Goal: Task Accomplishment & Management: Manage account settings

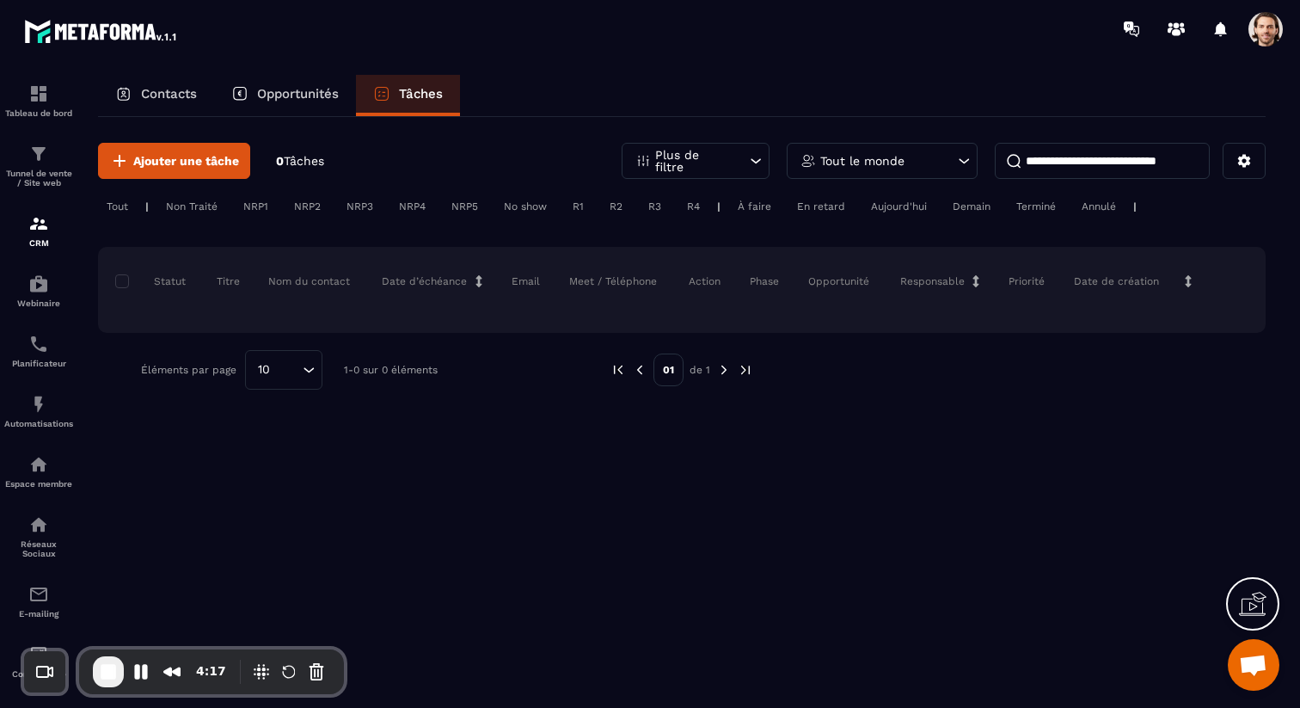
click at [235, 205] on div "Non Traité" at bounding box center [256, 206] width 42 height 21
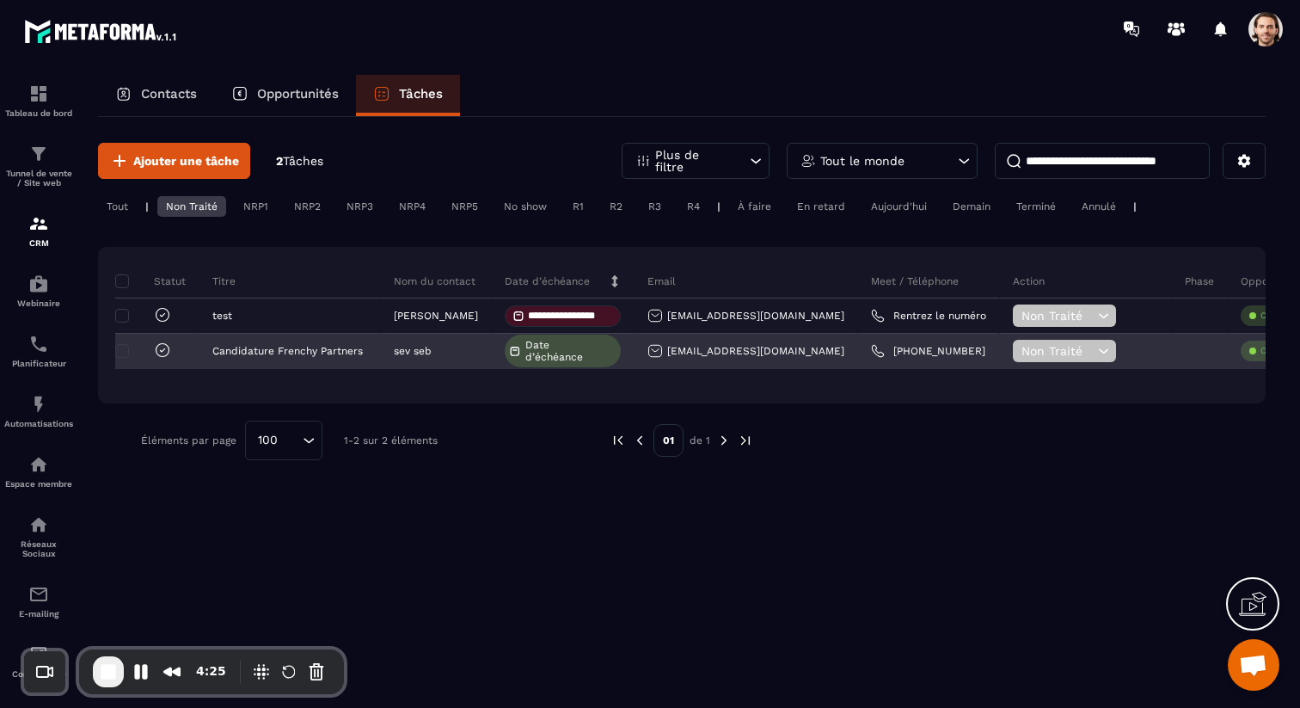
scroll to position [0, 37]
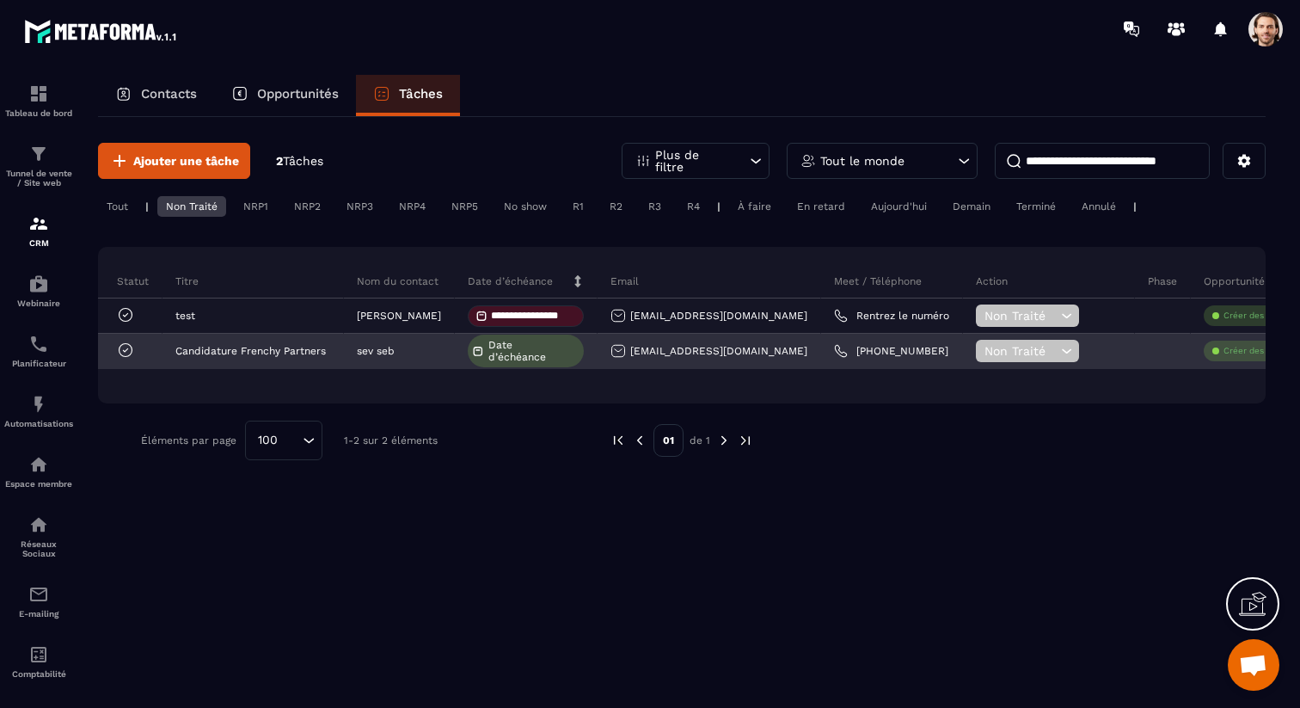
click at [155, 349] on div at bounding box center [120, 351] width 84 height 35
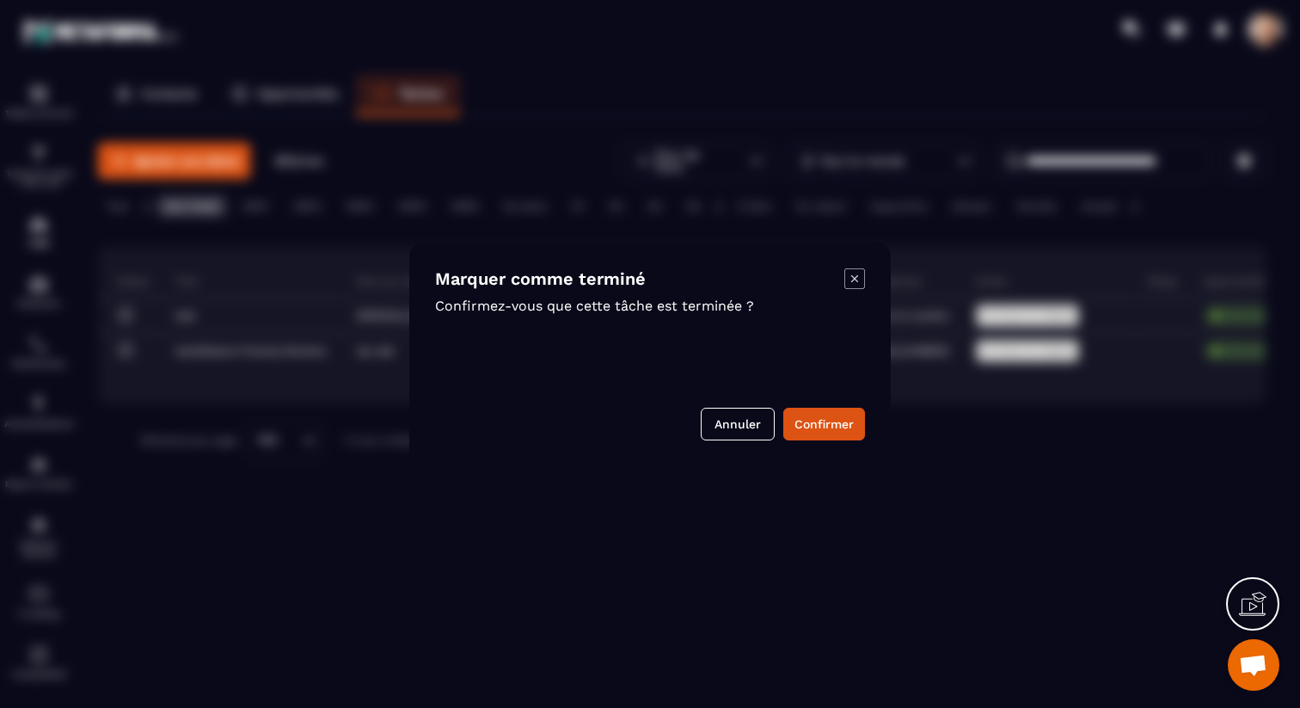
click at [867, 280] on div "Marquer comme terminé Confirmez-vous que cette tâche est terminée ? Annuler Con…" at bounding box center [649, 354] width 481 height 224
click at [853, 280] on icon "Modal window" at bounding box center [854, 278] width 21 height 21
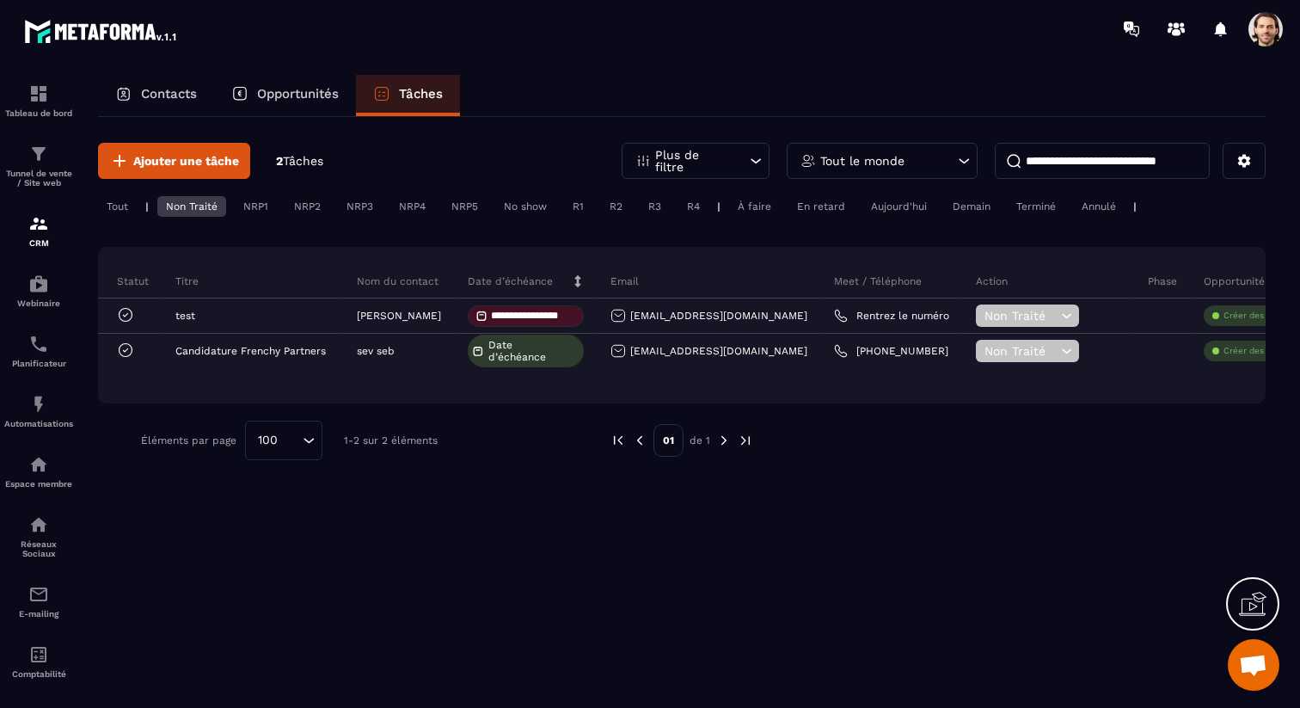
click at [285, 205] on div "NRP1" at bounding box center [307, 206] width 44 height 21
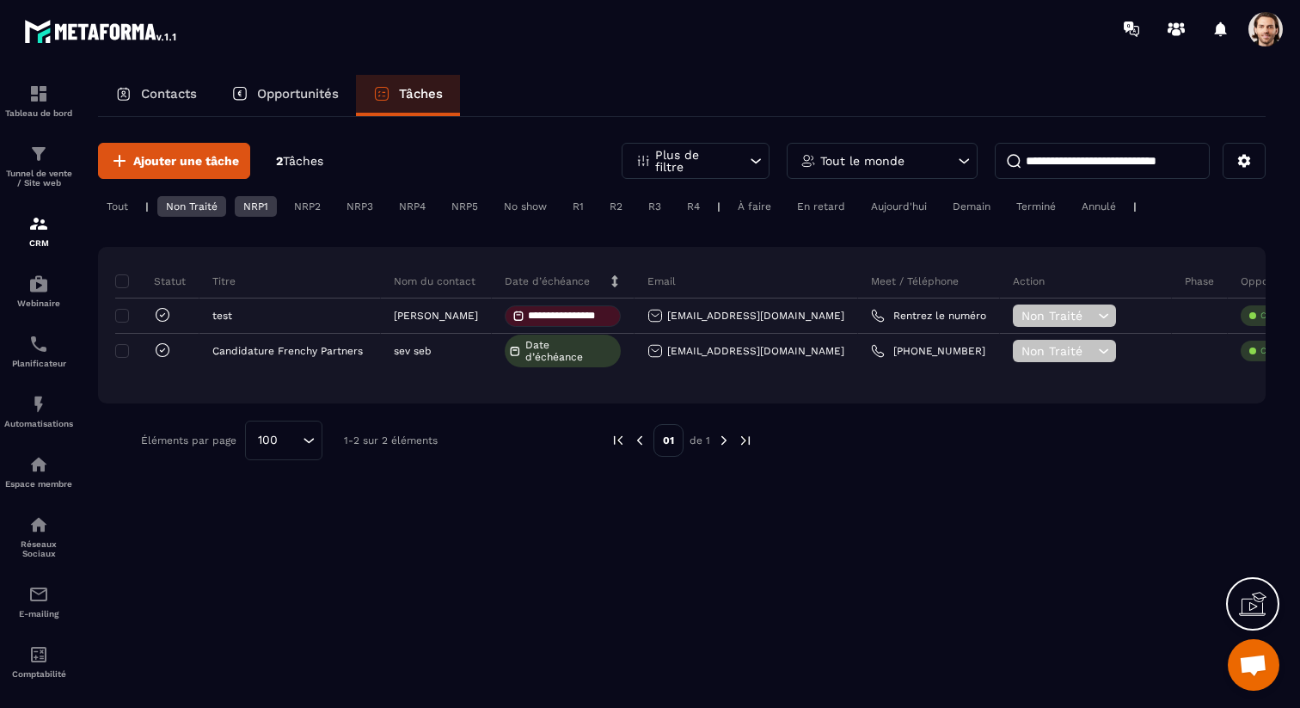
click at [235, 211] on div "Non Traité" at bounding box center [256, 206] width 42 height 21
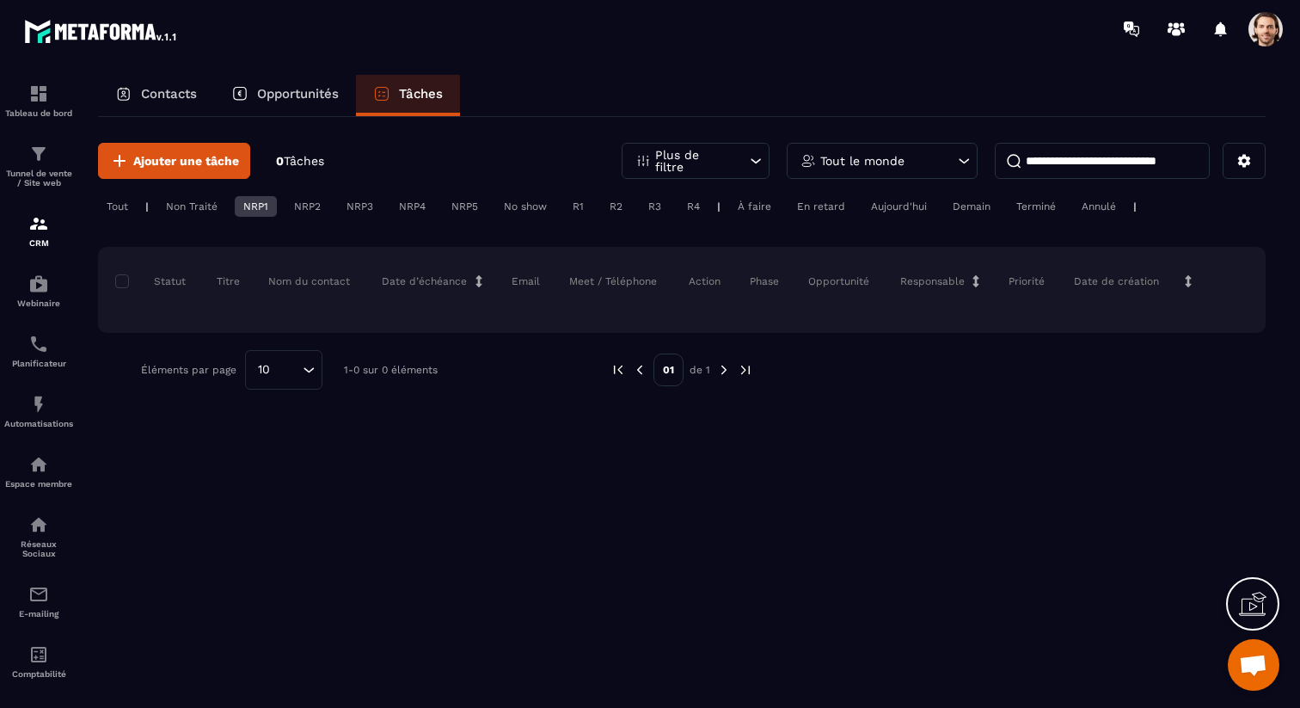
click at [235, 209] on div "Non Traité" at bounding box center [256, 206] width 42 height 21
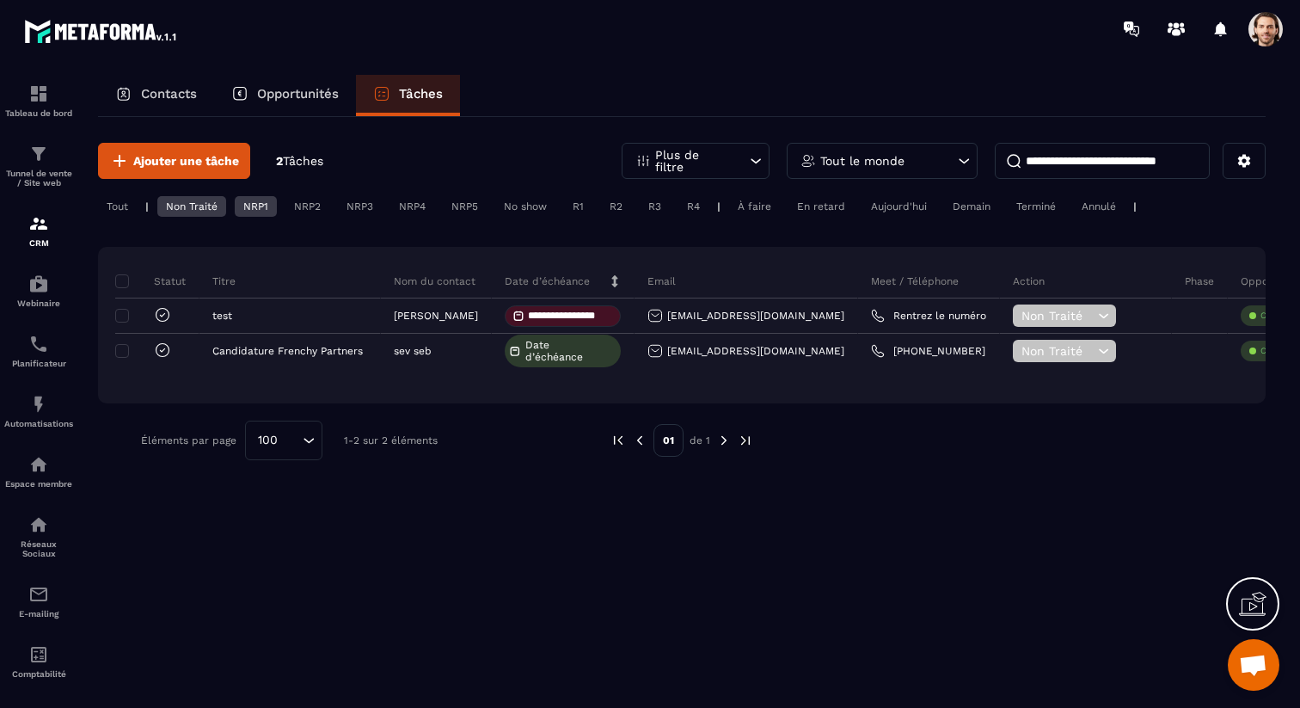
click at [265, 211] on div "NRP1" at bounding box center [256, 206] width 42 height 21
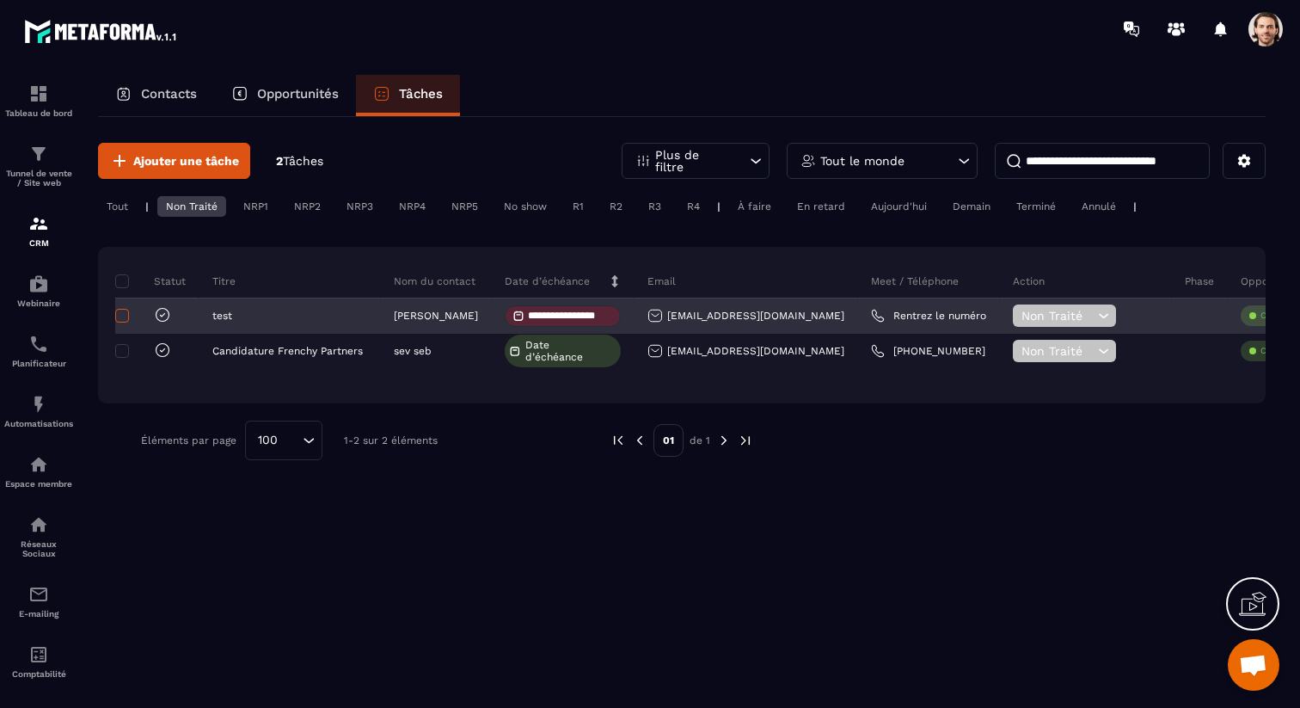
click at [125, 316] on span at bounding box center [122, 316] width 14 height 14
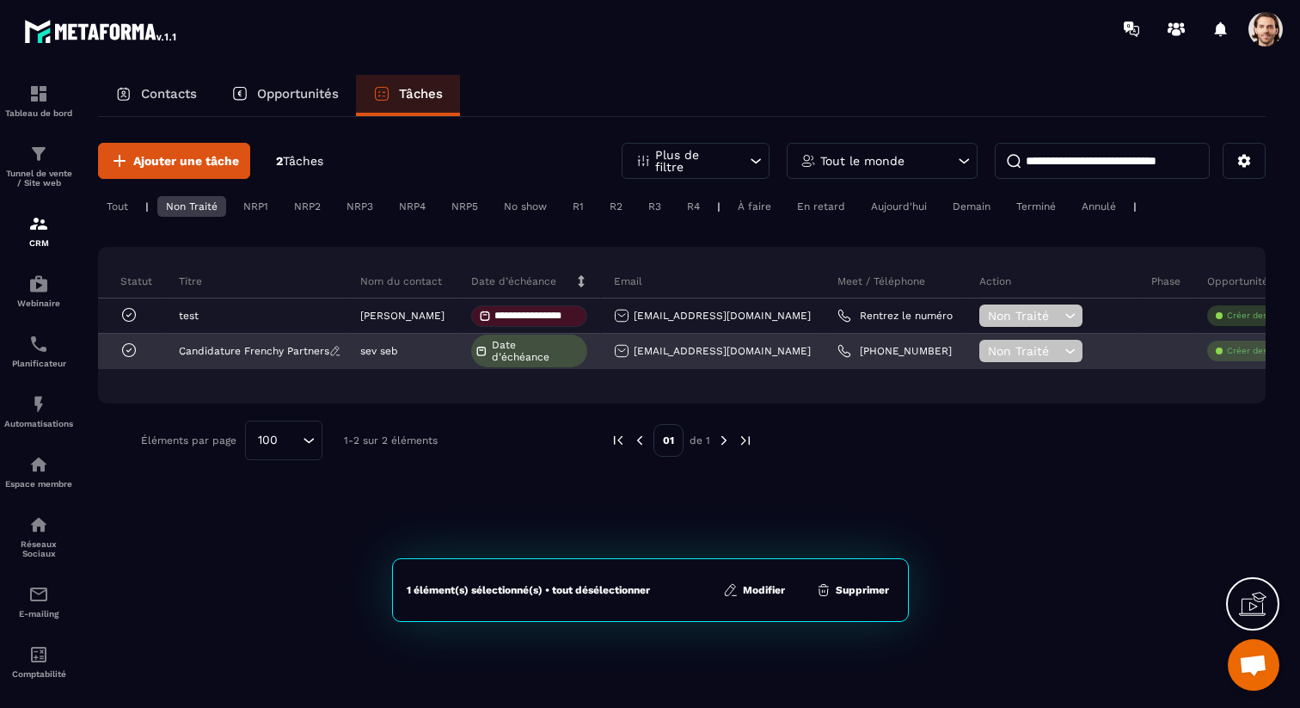
scroll to position [0, 0]
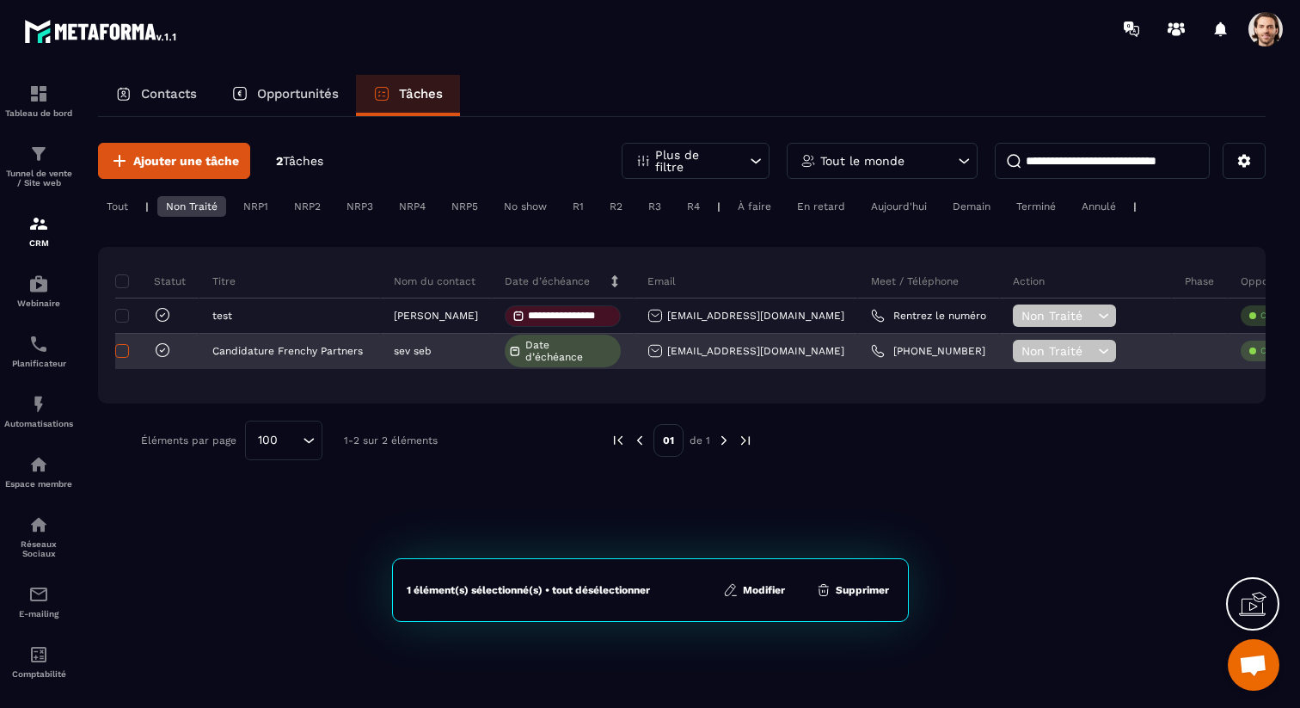
click at [122, 352] on span at bounding box center [122, 351] width 14 height 14
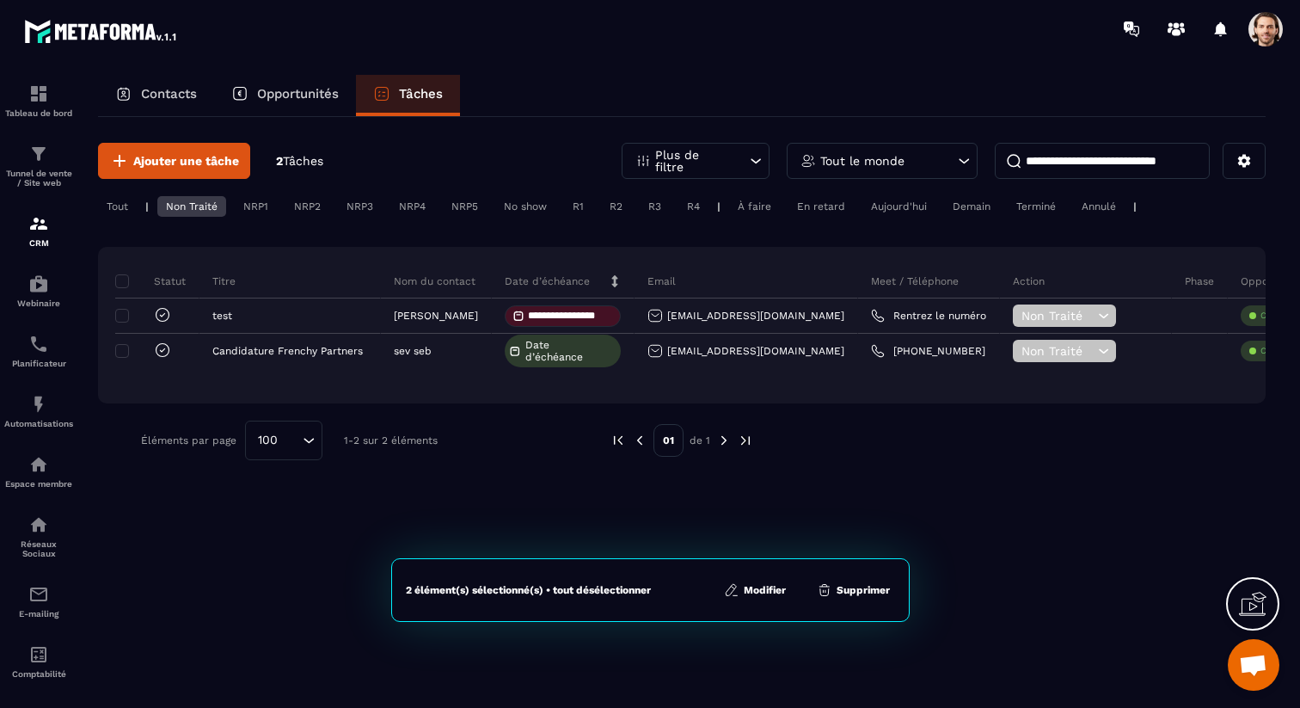
click at [860, 596] on button "Supprimer" at bounding box center [853, 589] width 83 height 17
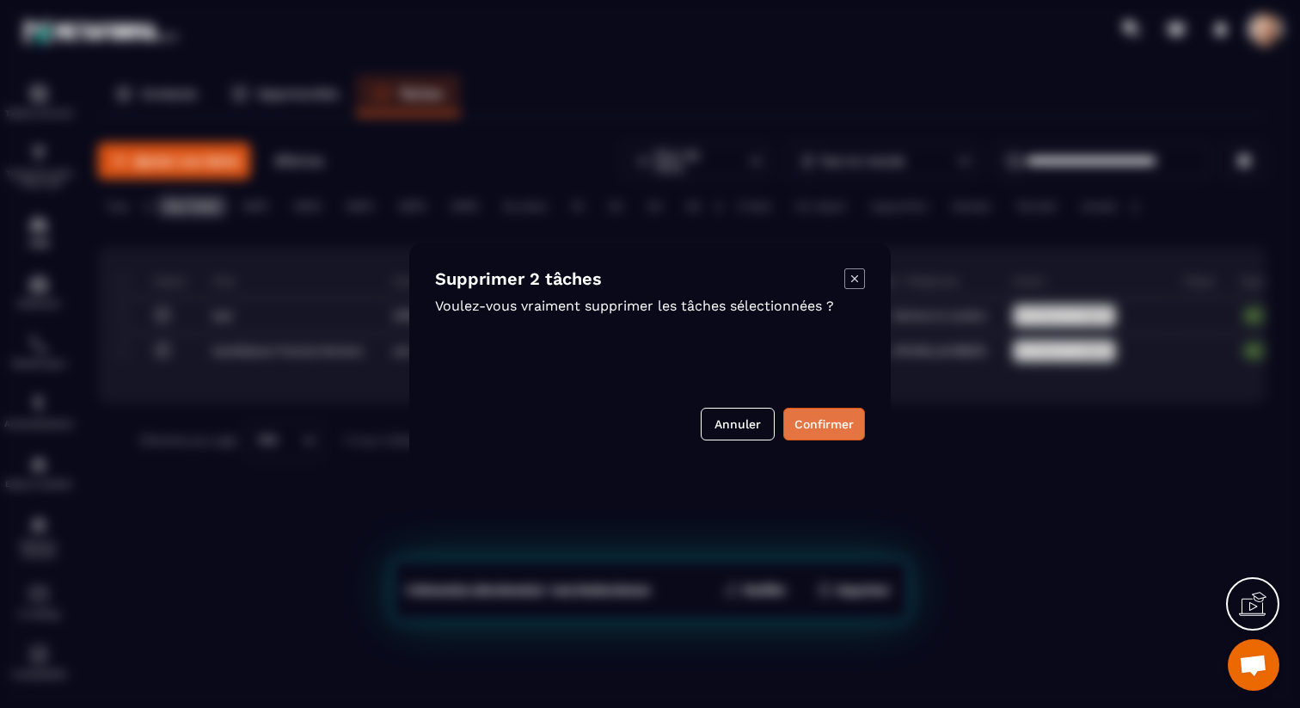
click at [832, 418] on button "Confirmer" at bounding box center [824, 423] width 82 height 33
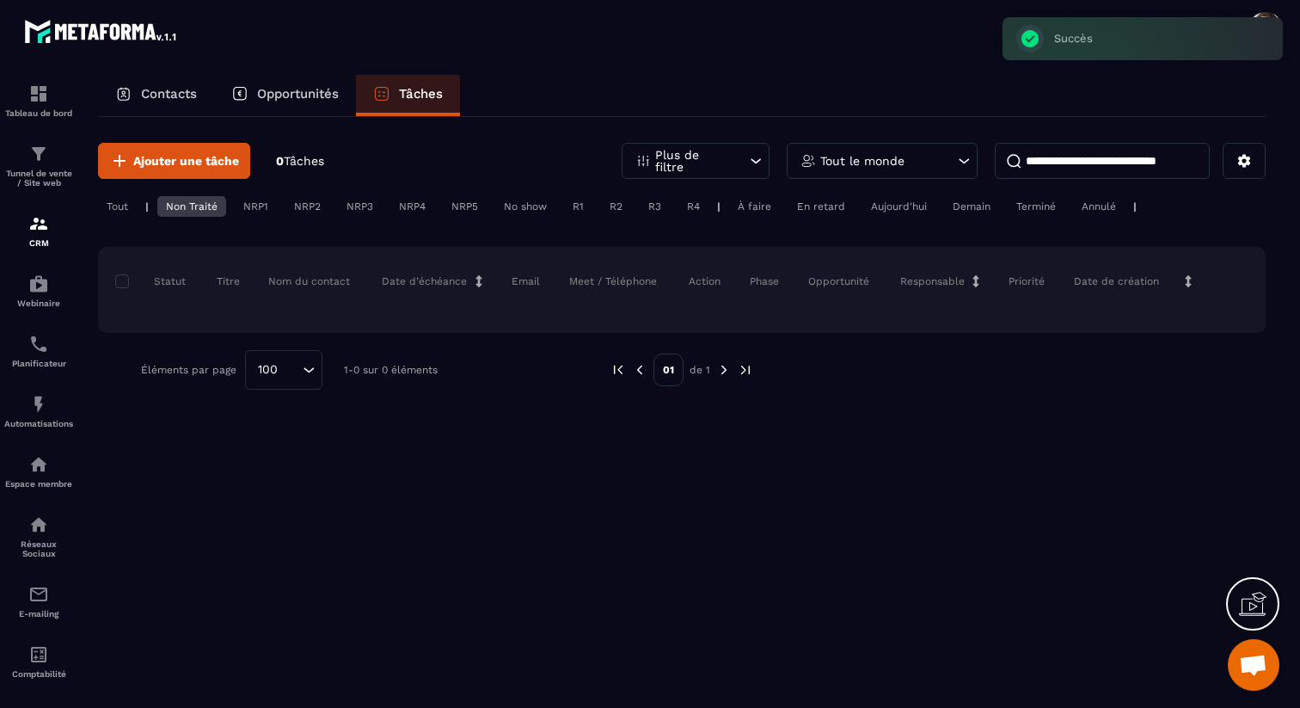
click at [1273, 13] on span at bounding box center [1265, 29] width 34 height 34
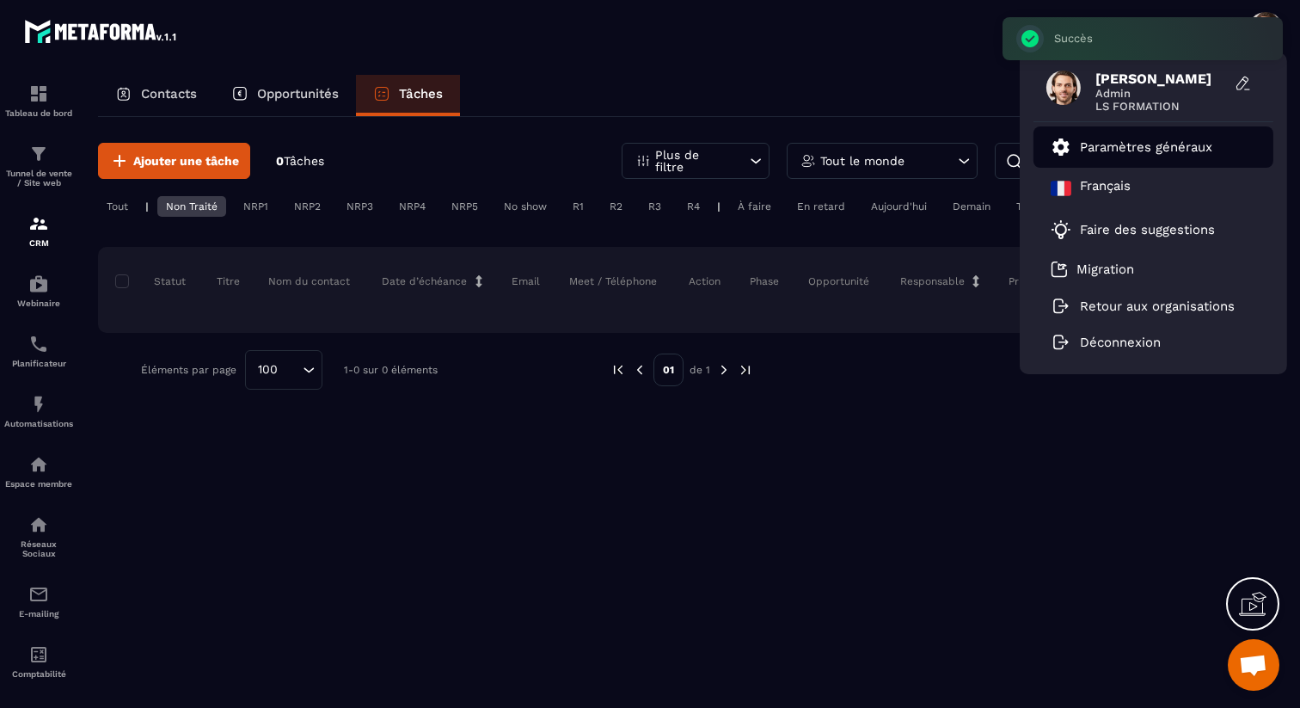
click at [1195, 142] on p "Paramètres généraux" at bounding box center [1146, 146] width 132 height 15
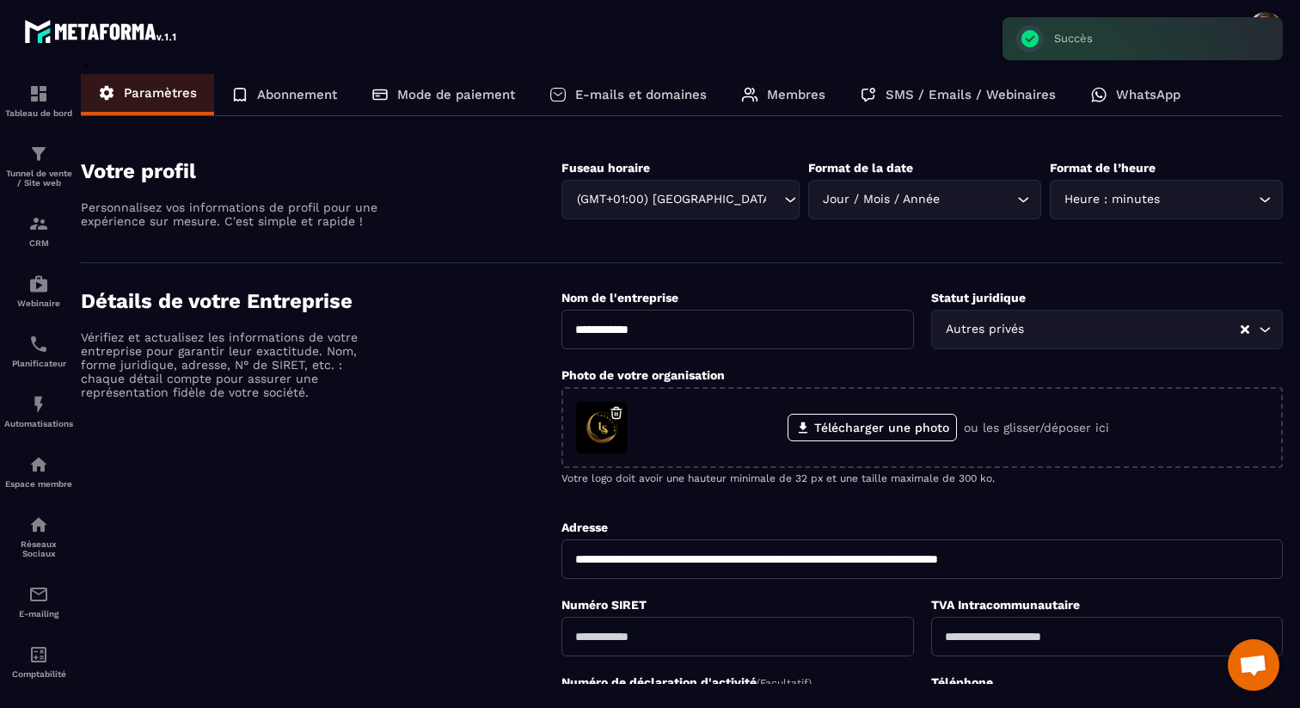
click at [780, 87] on p "Membres" at bounding box center [796, 94] width 58 height 15
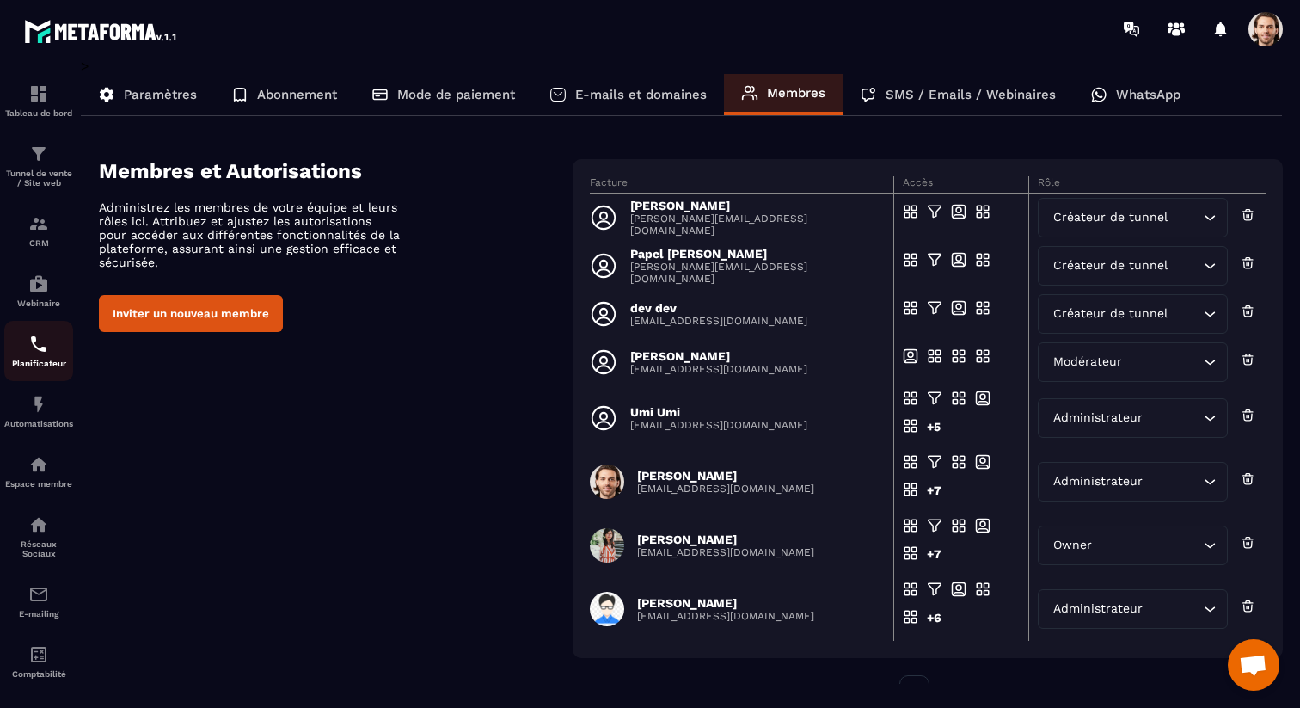
click at [37, 364] on p "Planificateur" at bounding box center [38, 362] width 69 height 9
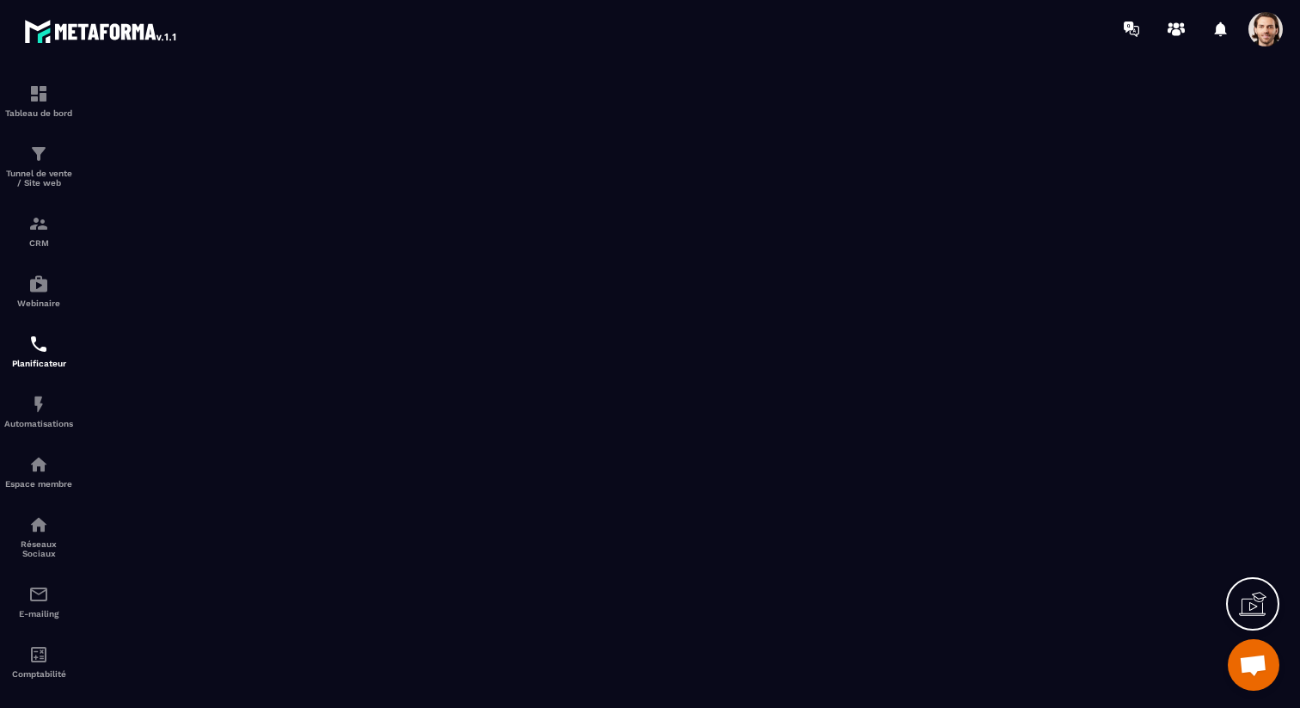
click at [820, 63] on section "Tableau de bord Tunnel de vente / Site web CRM Webinaire Planificateur Automati…" at bounding box center [650, 383] width 1300 height 650
click at [1271, 30] on span at bounding box center [1265, 29] width 34 height 34
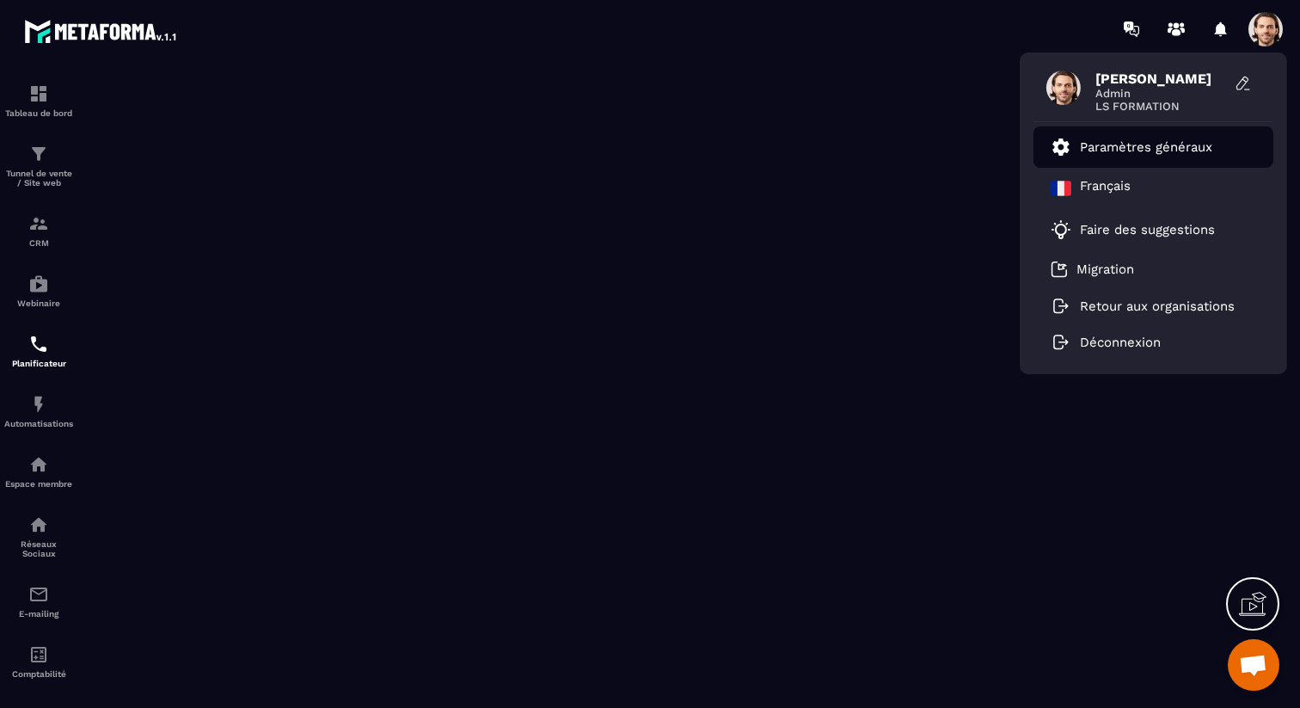
click at [1164, 147] on p "Paramètres généraux" at bounding box center [1146, 146] width 132 height 15
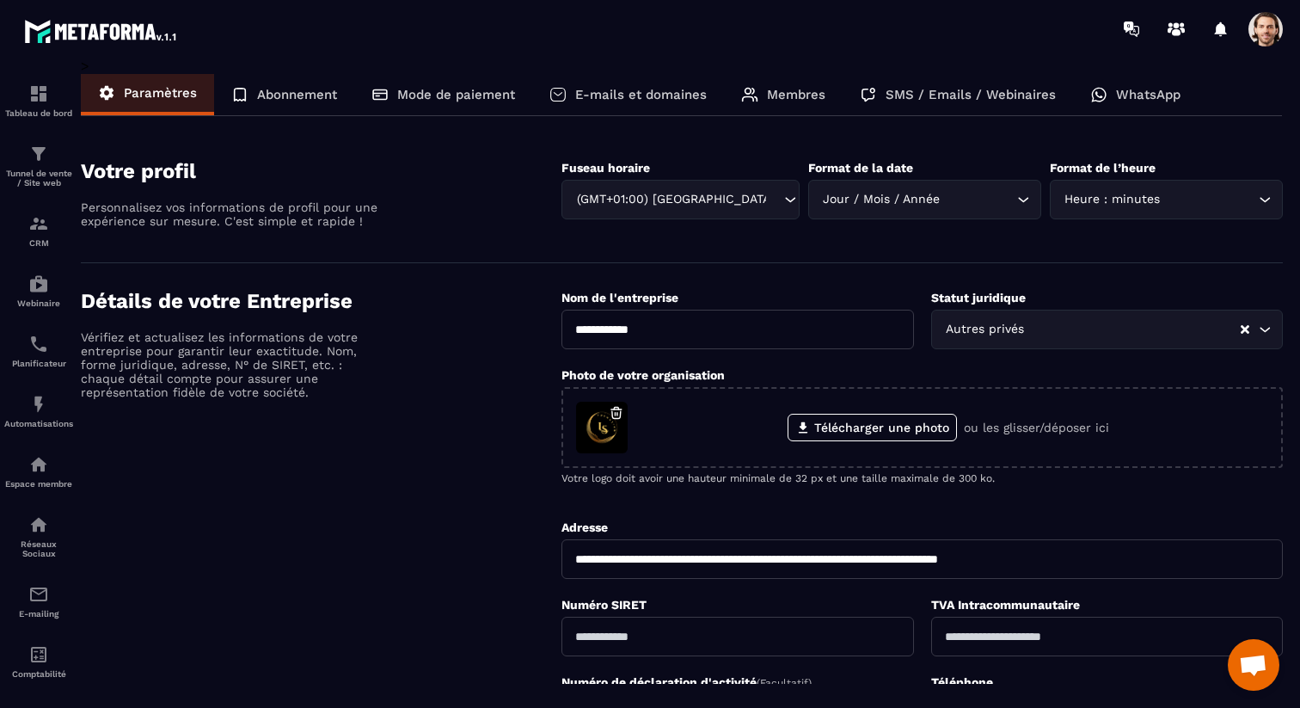
click at [1117, 100] on p "WhatsApp" at bounding box center [1148, 94] width 64 height 15
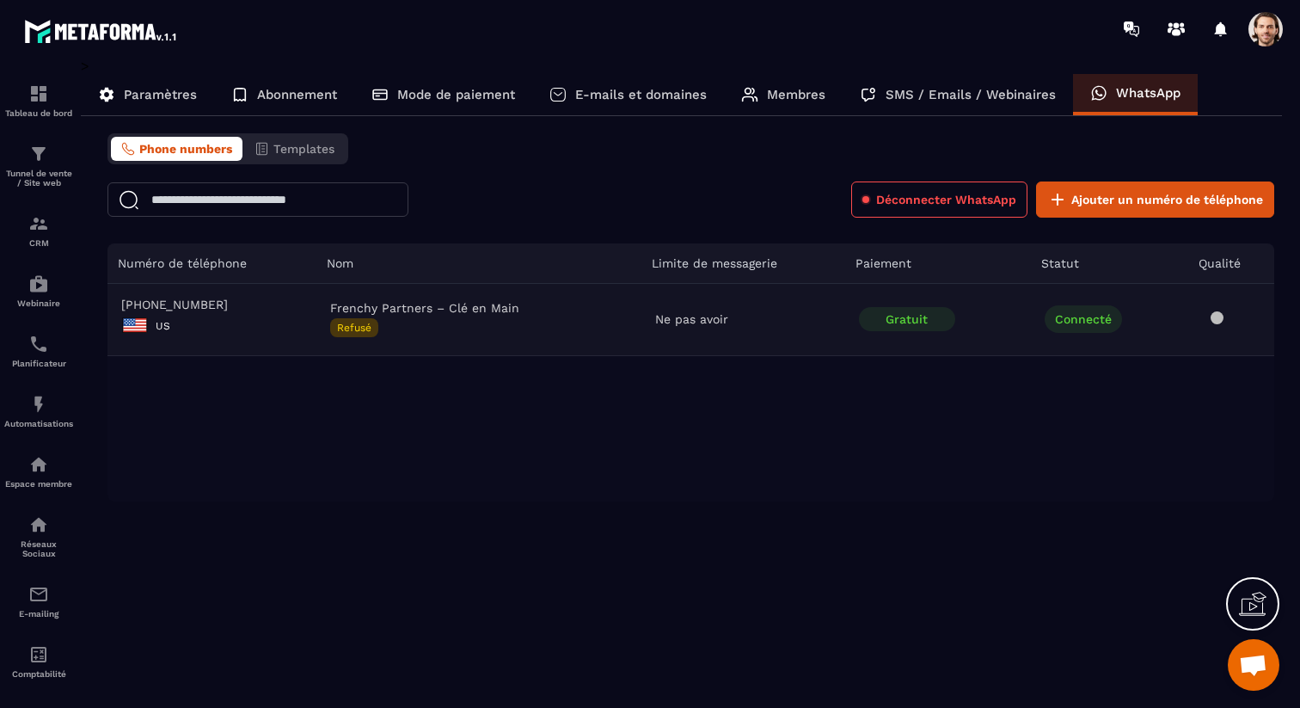
click at [401, 316] on td "Frenchy Partners – Clé en Main Refusé" at bounding box center [478, 320] width 325 height 72
click at [196, 300] on span "[PHONE_NUMBER]" at bounding box center [211, 304] width 181 height 14
